Goal: Information Seeking & Learning: Learn about a topic

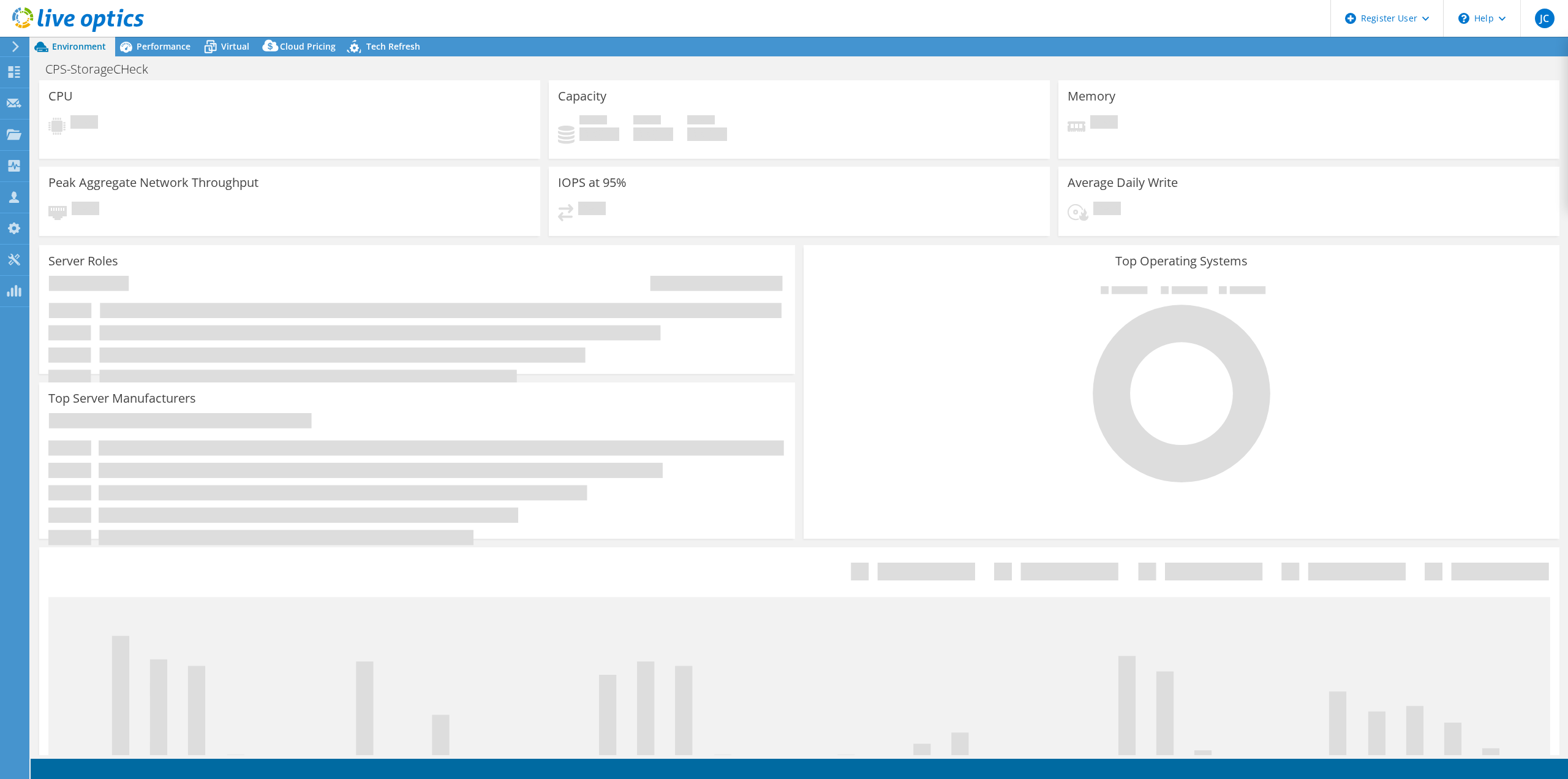
select select "USD"
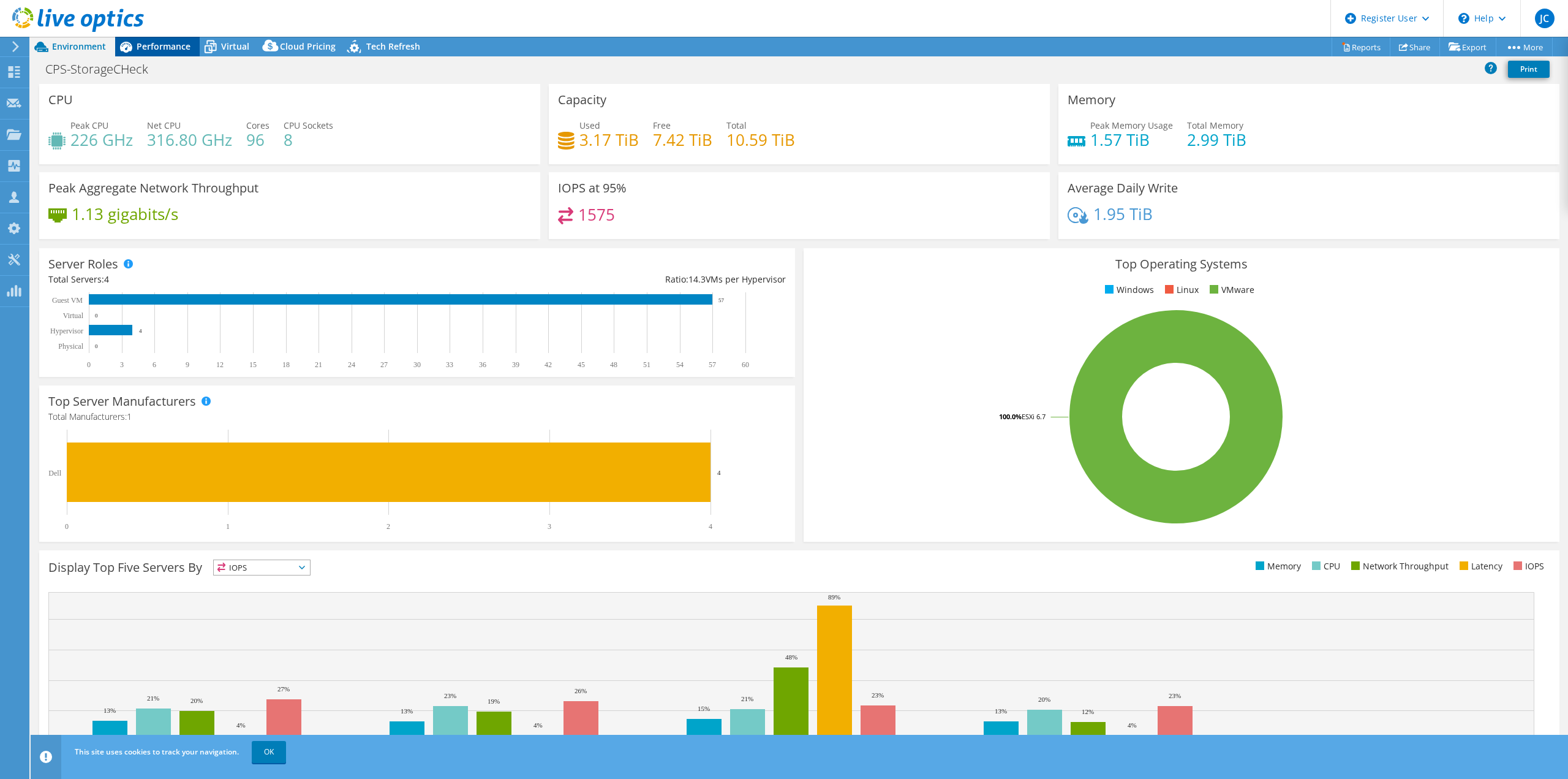
click at [167, 42] on span "Performance" at bounding box center [163, 46] width 54 height 12
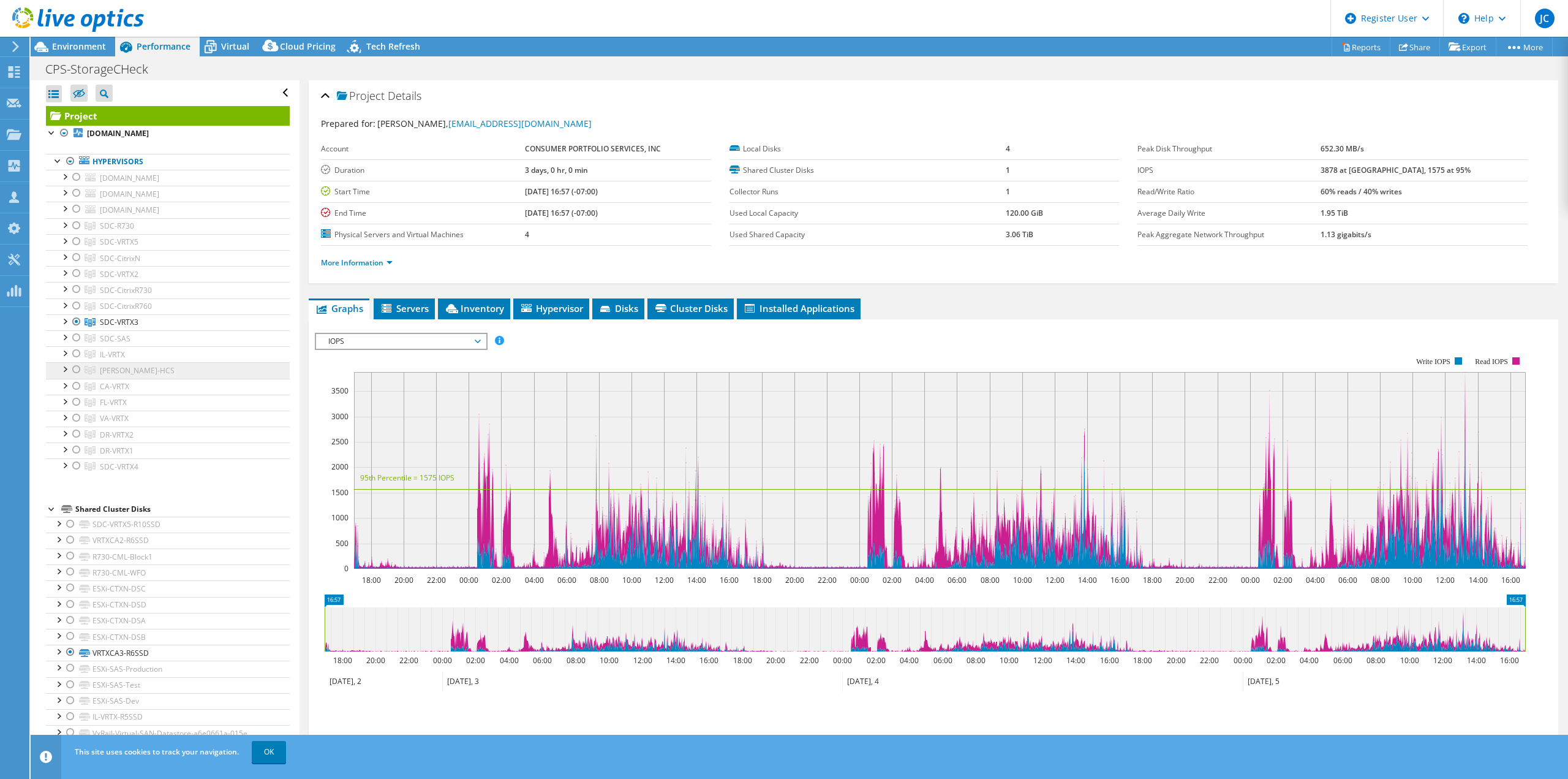
click at [204, 370] on link "[PERSON_NAME]-HCS" at bounding box center [167, 370] width 243 height 16
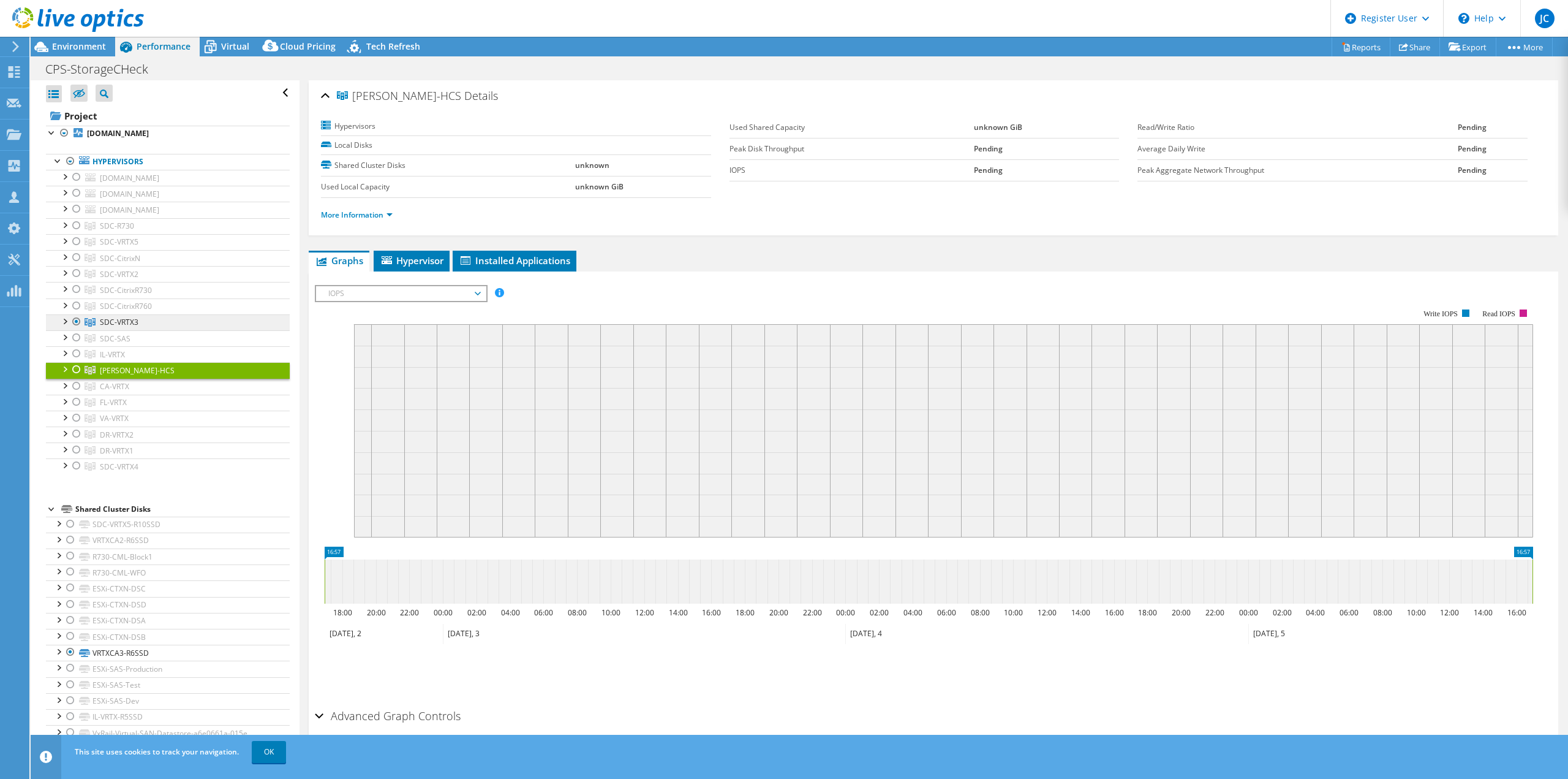
click at [163, 318] on link "SDC-VRTX3" at bounding box center [167, 322] width 243 height 16
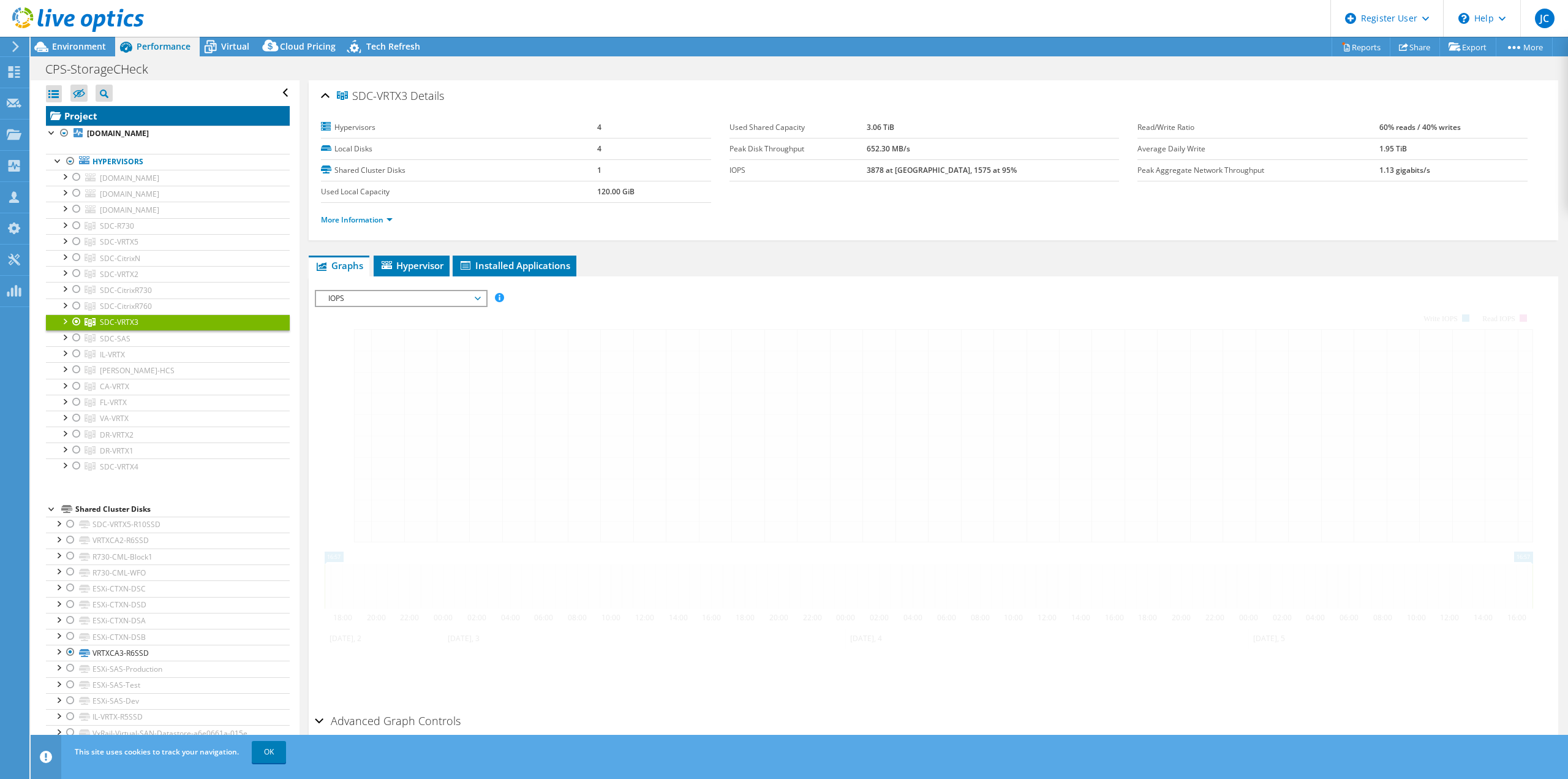
click at [171, 115] on link "Project" at bounding box center [167, 115] width 243 height 20
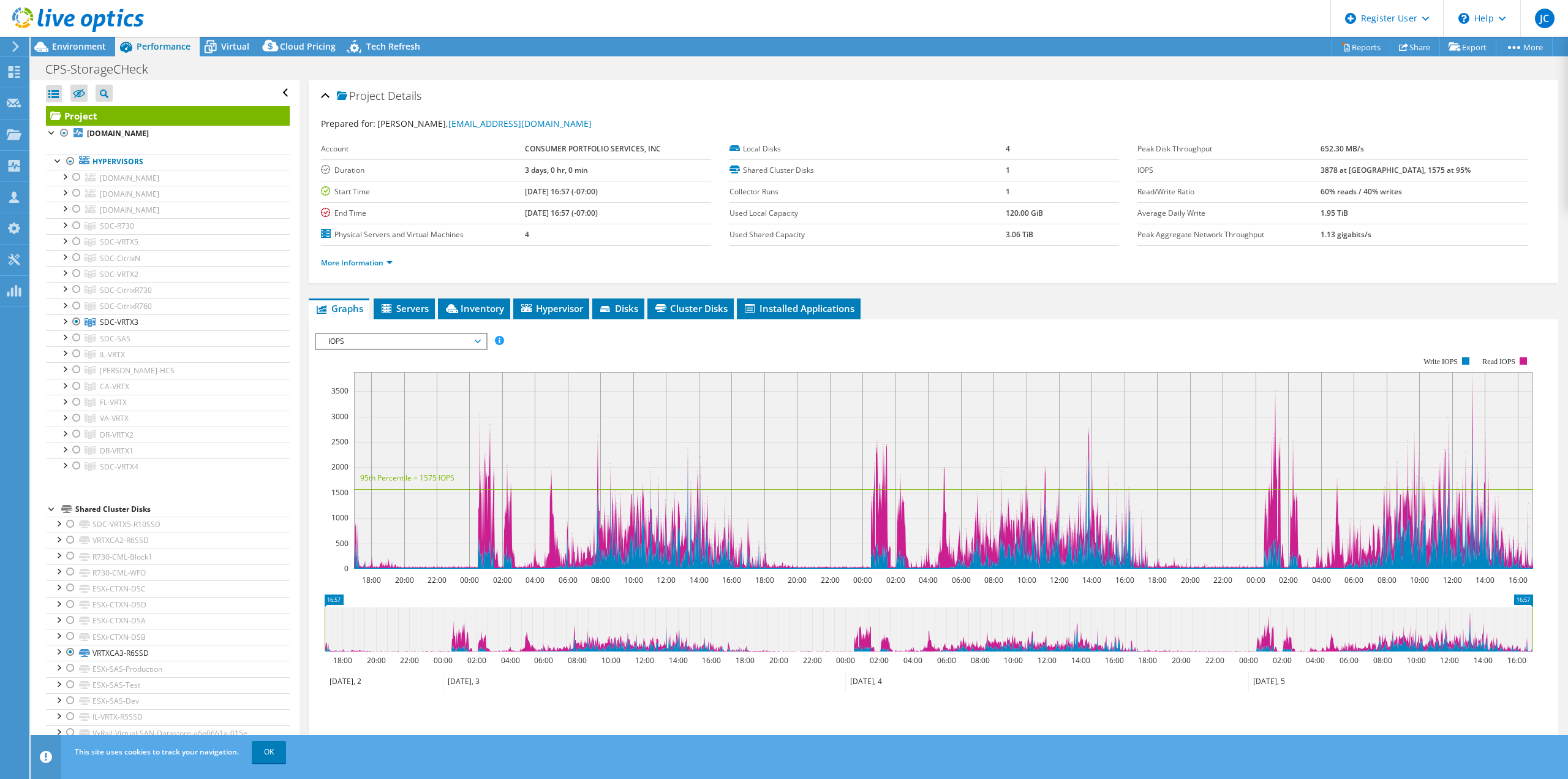
click at [97, 38] on div at bounding box center [72, 21] width 144 height 41
click at [99, 41] on span "Environment" at bounding box center [79, 46] width 54 height 12
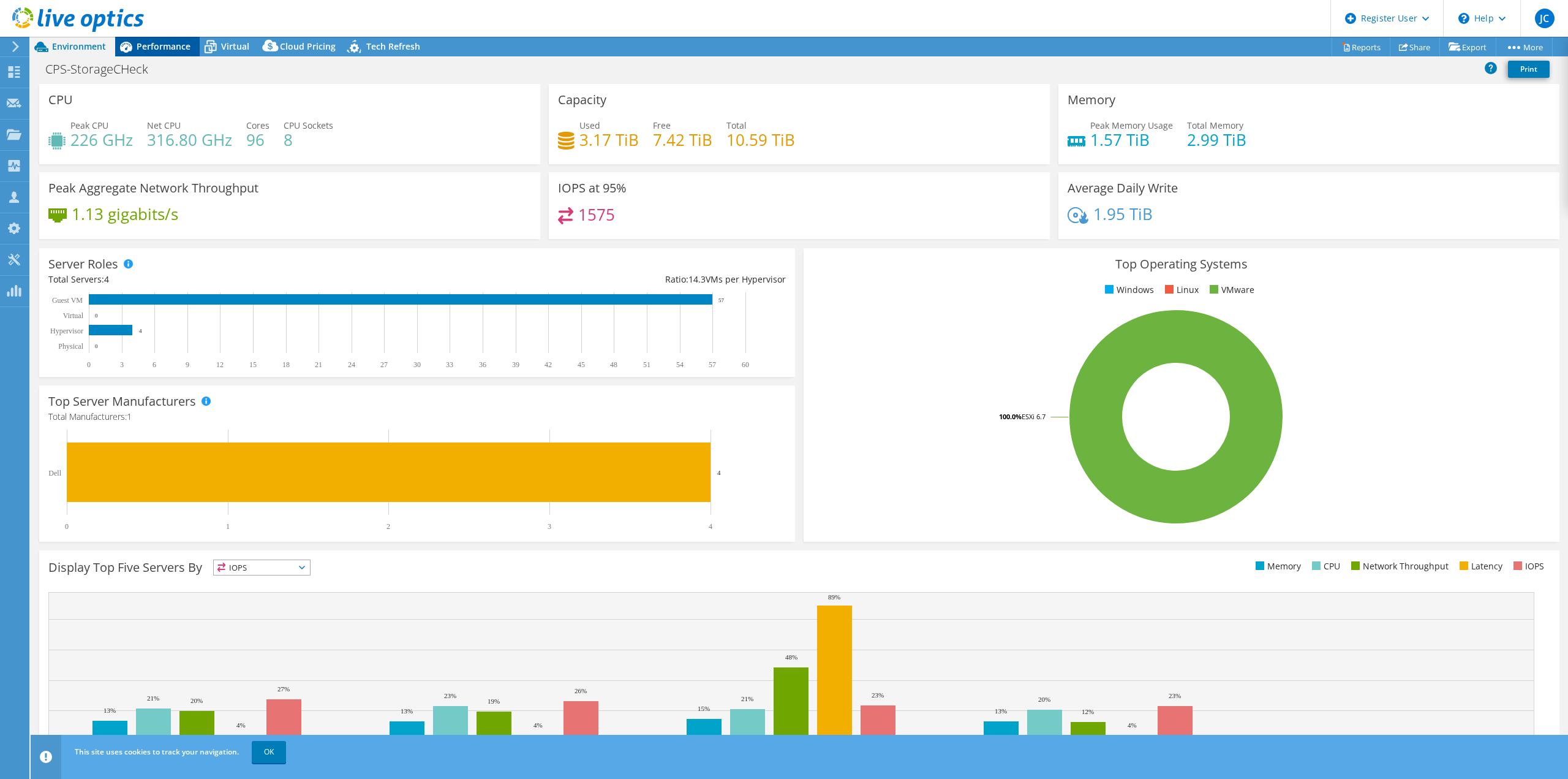
click at [157, 45] on span "Performance" at bounding box center [163, 46] width 54 height 12
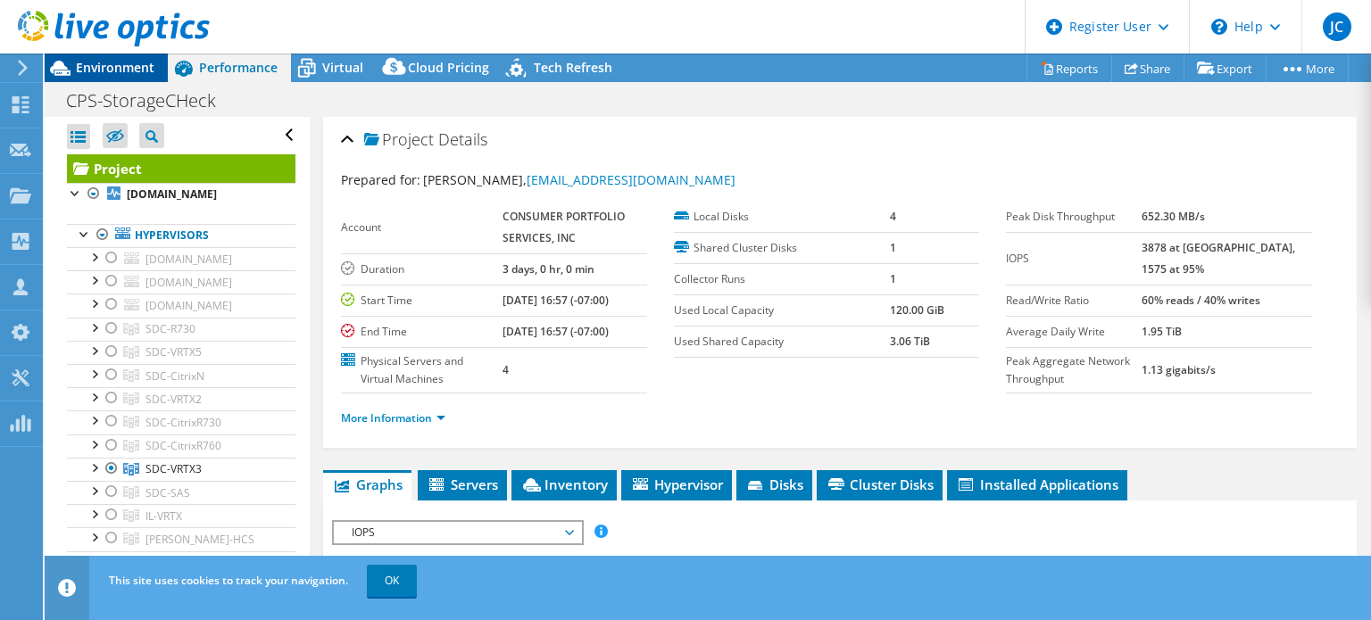
click at [88, 66] on span "Environment" at bounding box center [115, 67] width 79 height 17
